Goal: Complete application form

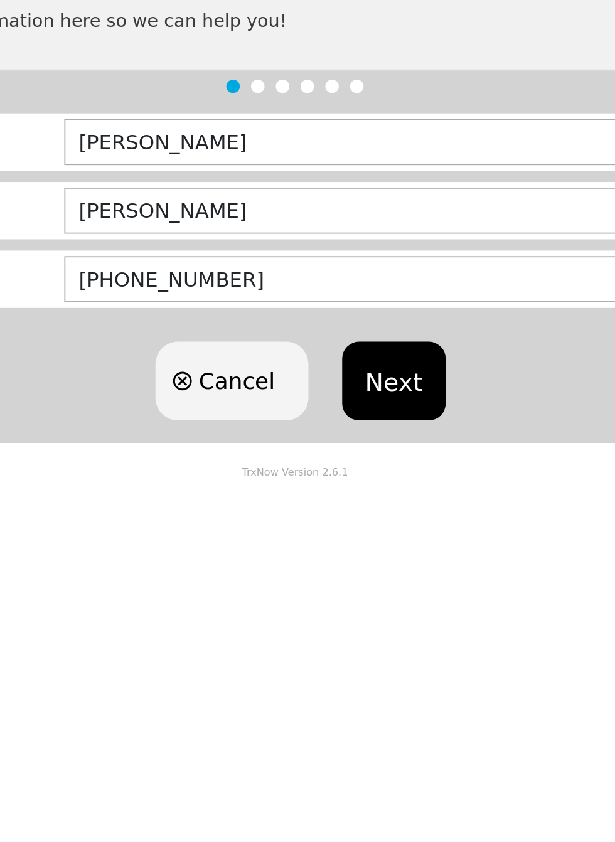
click at [356, 344] on button "Next" at bounding box center [362, 362] width 57 height 44
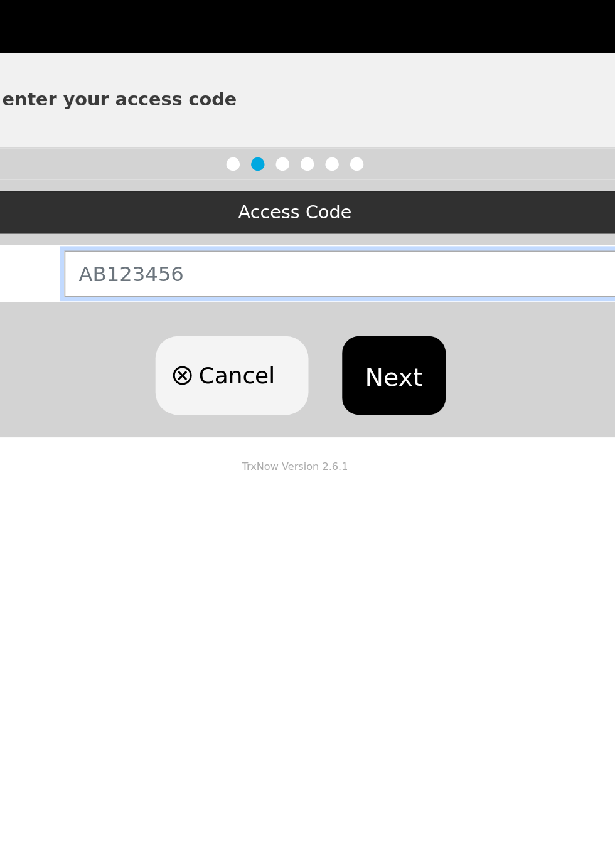
click at [402, 262] on input "text" at bounding box center [389, 271] width 420 height 26
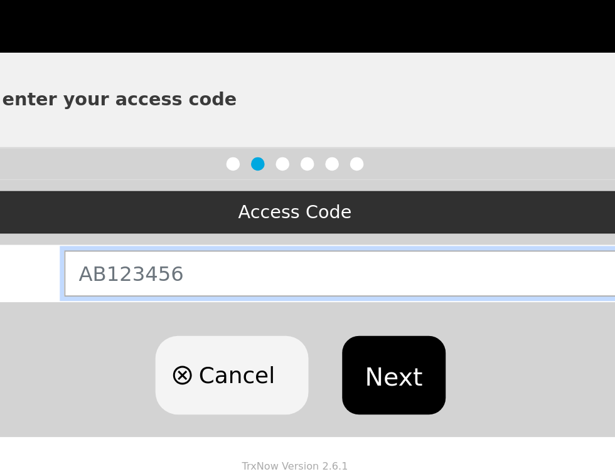
type input "TX654157"
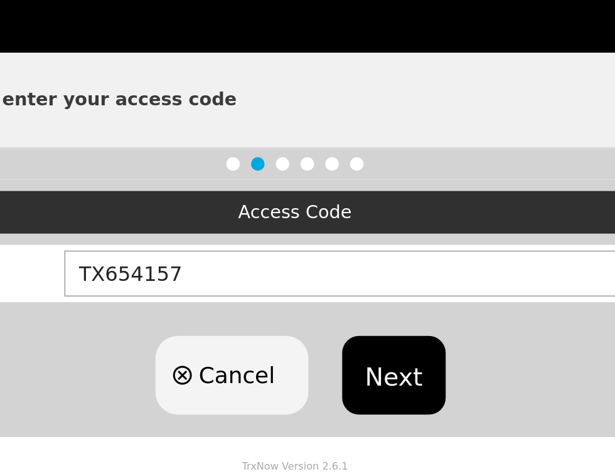
click at [351, 321] on button "Next" at bounding box center [362, 328] width 57 height 44
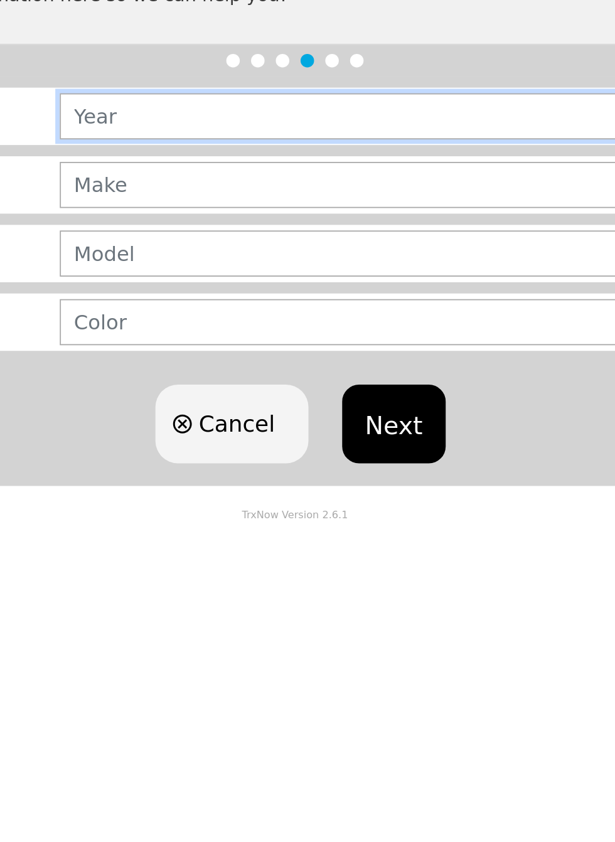
click at [381, 225] on input "text" at bounding box center [390, 232] width 429 height 26
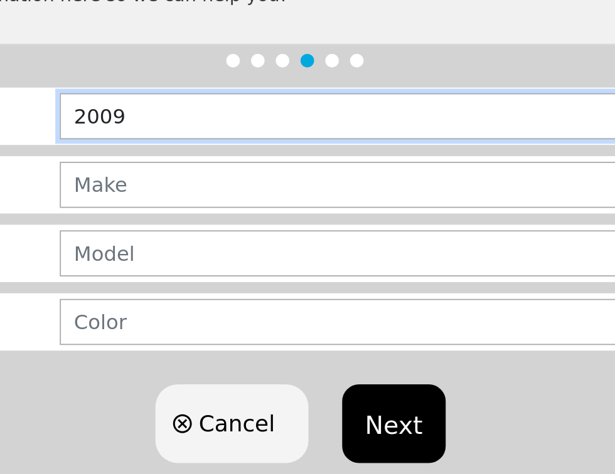
type input "2009"
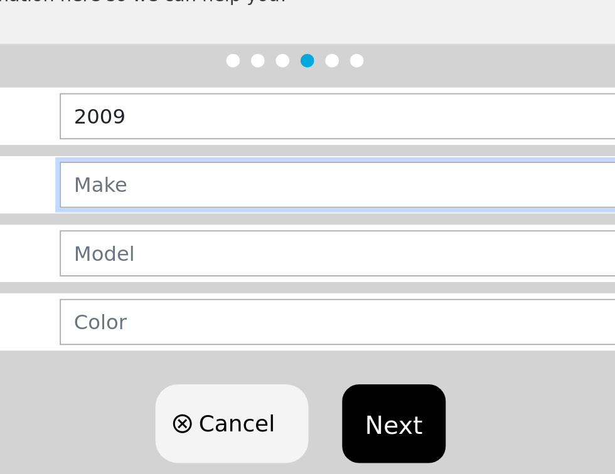
click at [383, 257] on input "text" at bounding box center [390, 270] width 429 height 26
type input "CAD"
type input "CADILLAC"
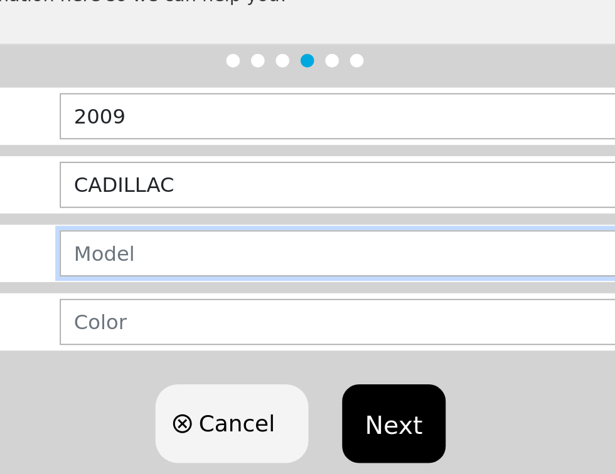
click at [346, 300] on input "text" at bounding box center [390, 309] width 429 height 26
type input "ESCALADE"
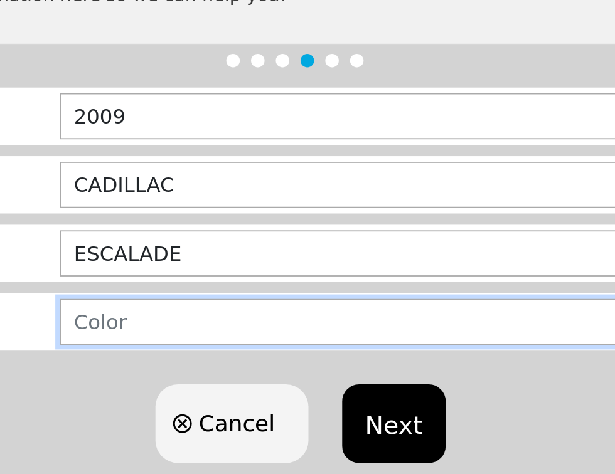
click at [274, 337] on input "text" at bounding box center [390, 347] width 429 height 26
type input "BLACK"
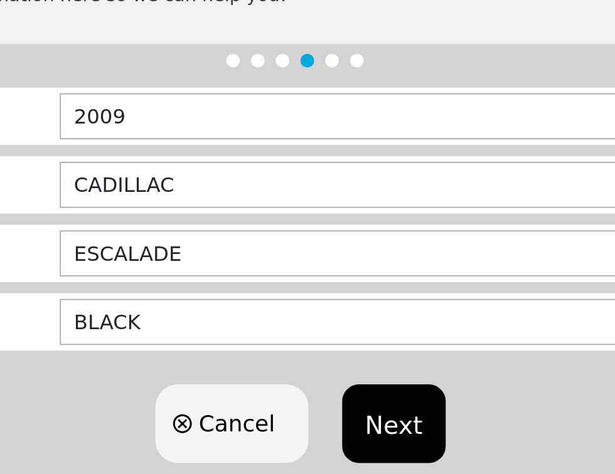
click at [367, 392] on button "Next" at bounding box center [362, 403] width 57 height 44
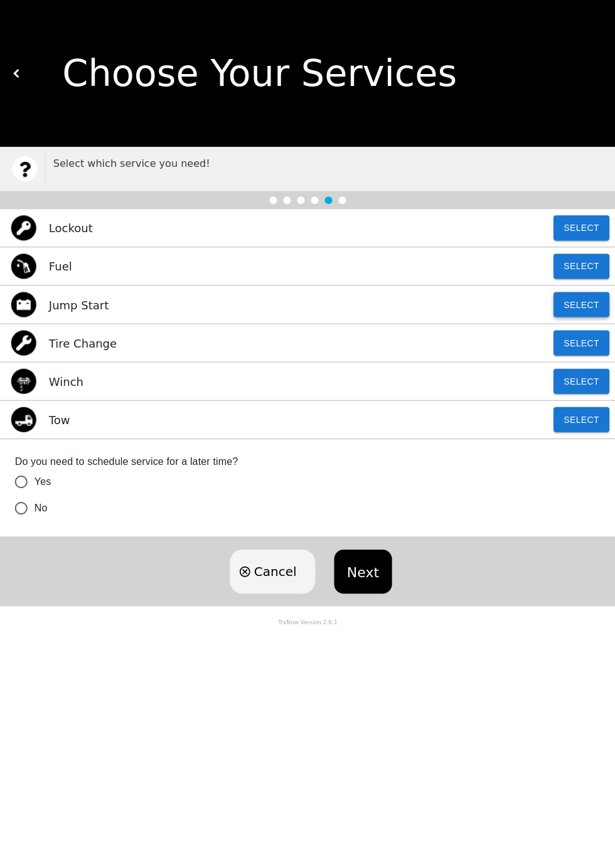
click at [586, 302] on button "Select" at bounding box center [581, 304] width 56 height 25
click at [360, 568] on button "Next" at bounding box center [362, 572] width 57 height 44
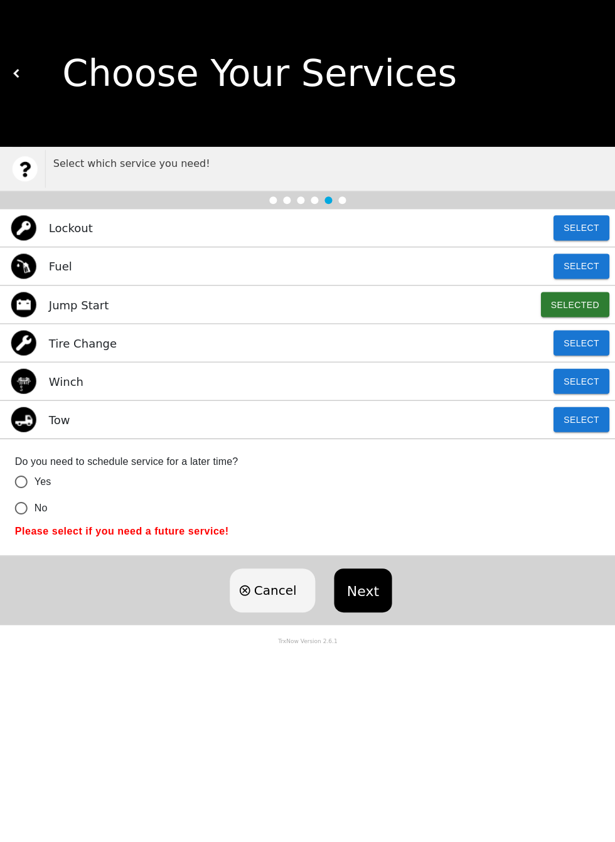
click at [21, 513] on input "No" at bounding box center [21, 508] width 26 height 26
radio input "false"
click at [364, 585] on button "Next" at bounding box center [362, 590] width 57 height 44
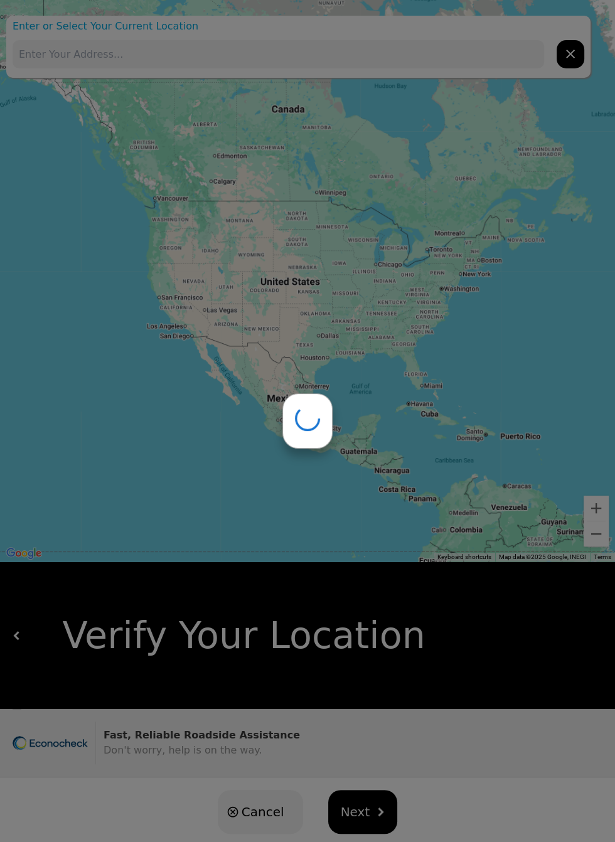
click at [363, 46] on div at bounding box center [307, 421] width 615 height 842
type input "Bandera & Broadview, [GEOGRAPHIC_DATA], [GEOGRAPHIC_DATA]"
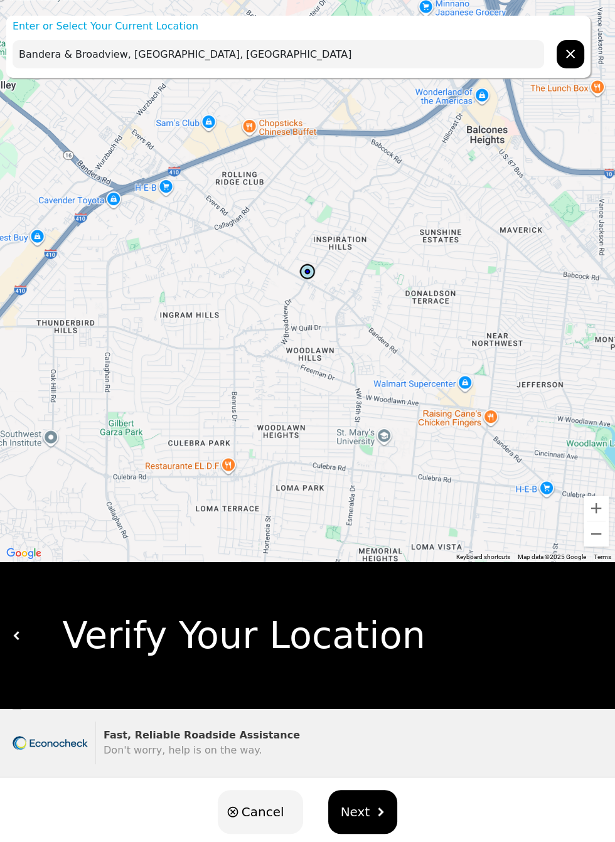
click at [349, 807] on span "Next" at bounding box center [355, 812] width 29 height 19
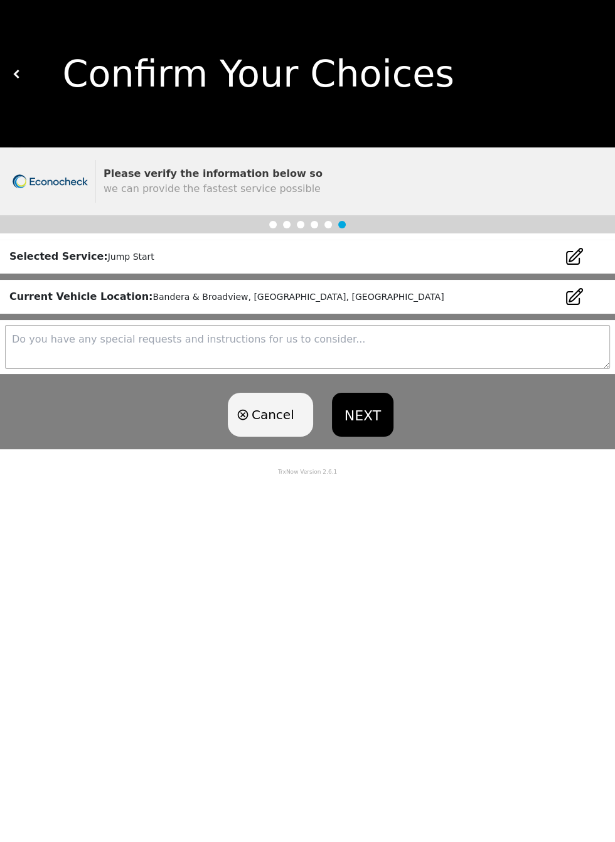
click at [349, 404] on button "NEXT" at bounding box center [362, 415] width 61 height 44
